Goal: Check status

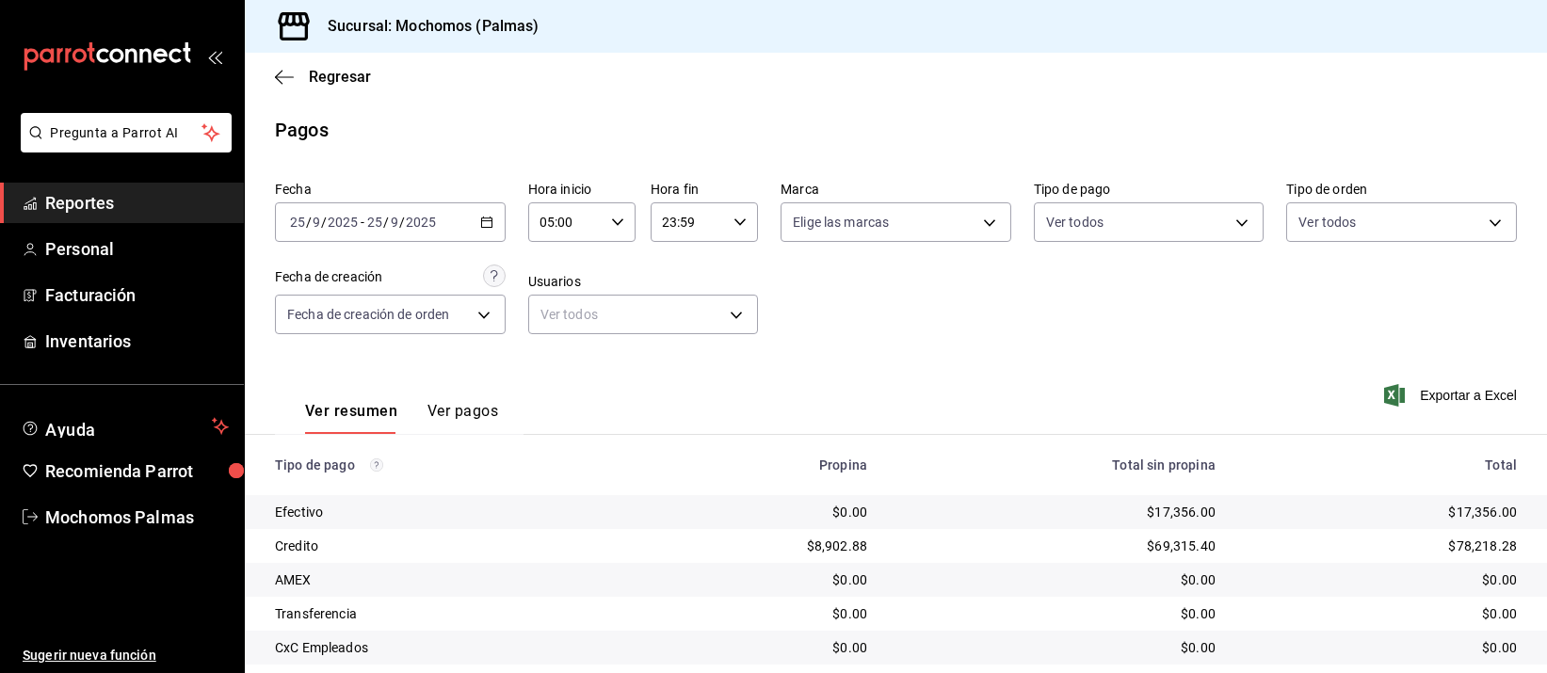
scroll to position [191, 0]
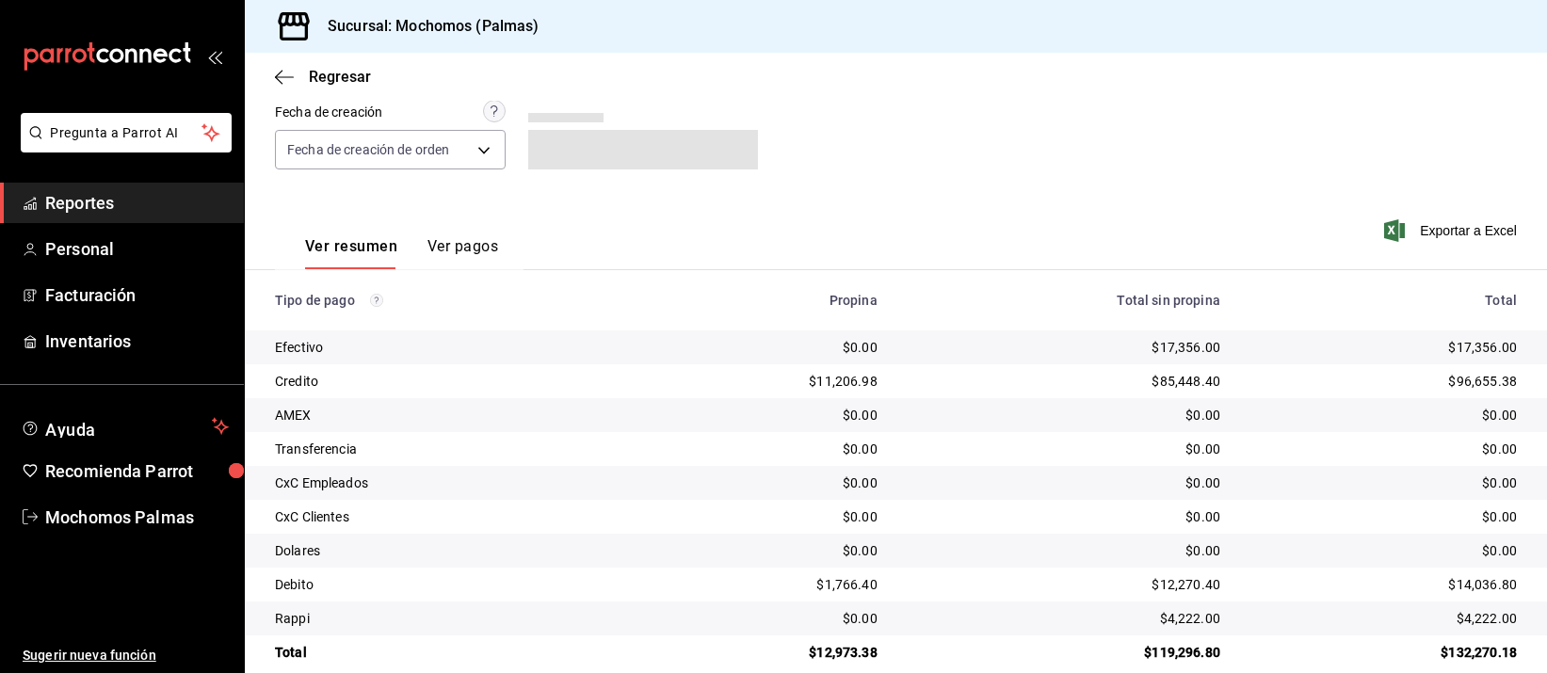
scroll to position [191, 0]
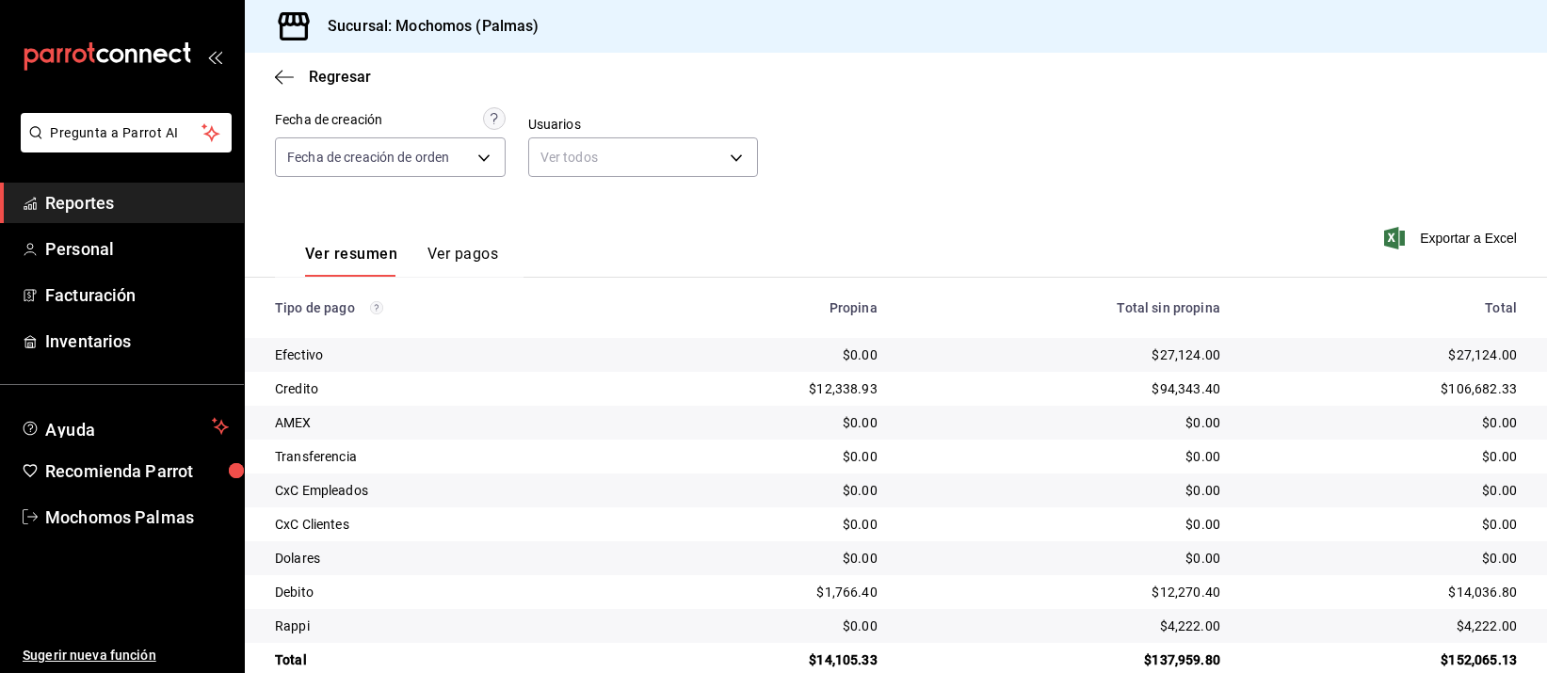
scroll to position [191, 0]
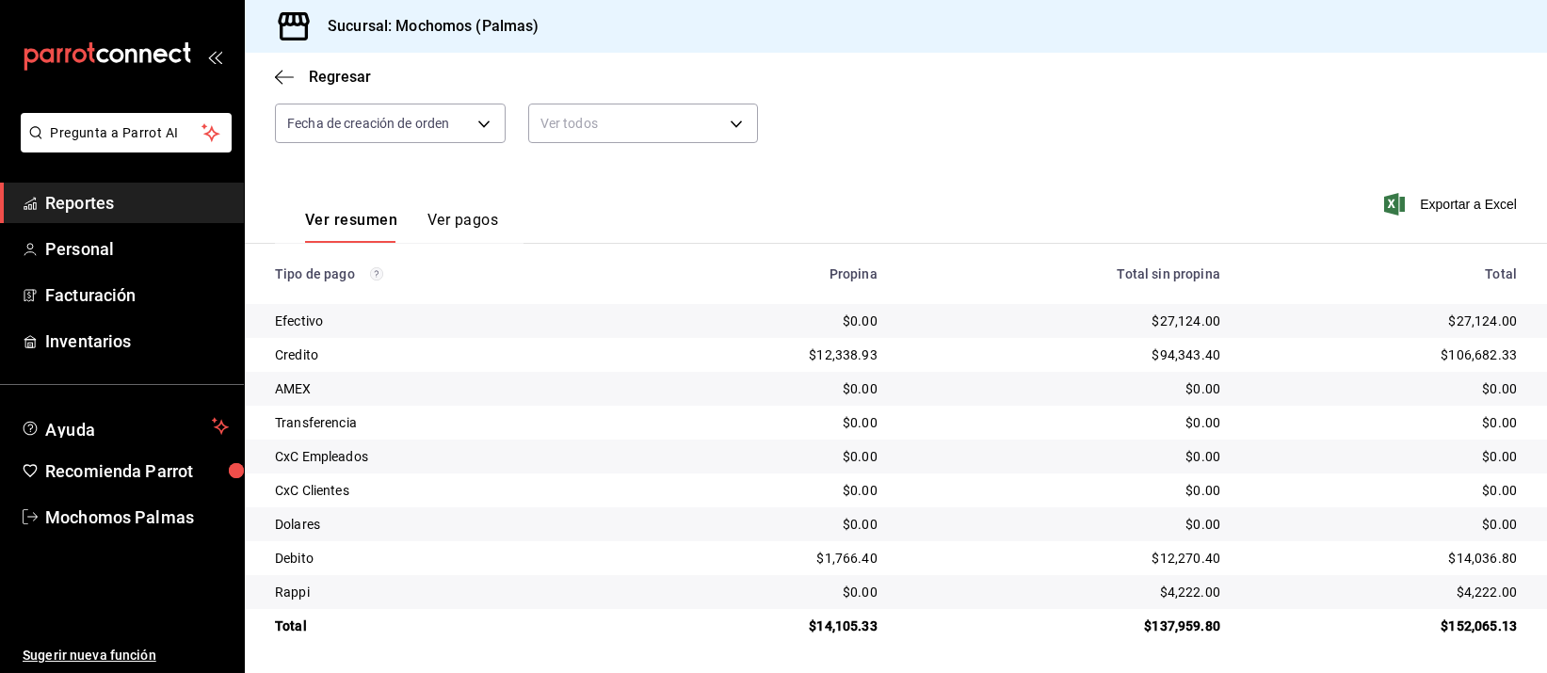
click at [808, 200] on div "Ver resumen Ver pagos Exportar a Excel" at bounding box center [896, 216] width 1302 height 100
